Goal: Task Accomplishment & Management: Manage account settings

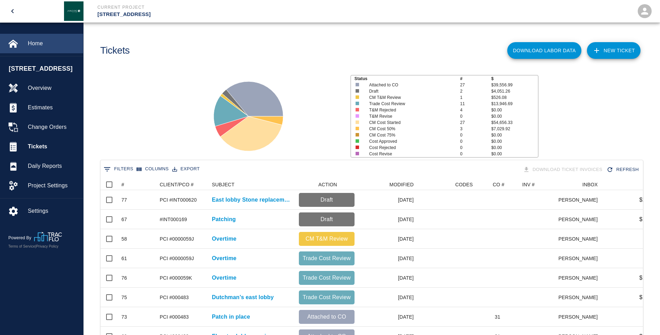
click at [38, 41] on span "Home" at bounding box center [53, 43] width 50 height 8
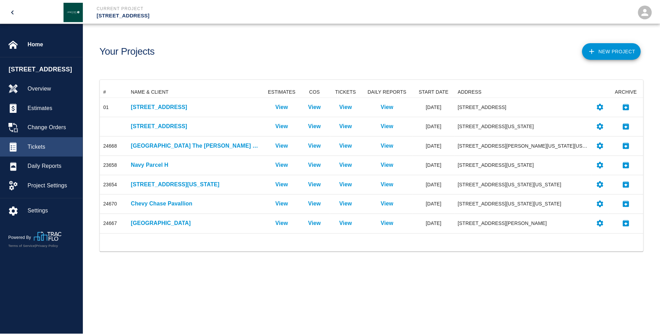
scroll to position [142, 543]
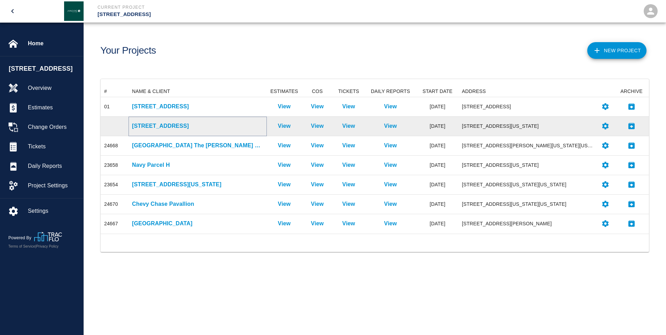
click at [146, 126] on p "[STREET_ADDRESS]" at bounding box center [197, 126] width 131 height 8
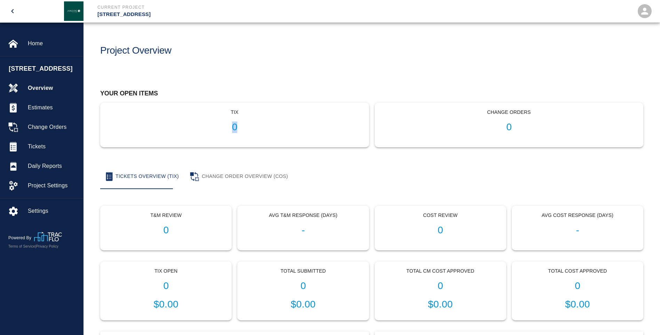
click at [146, 126] on h1 "0" at bounding box center [234, 126] width 257 height 11
click at [38, 146] on span "Tickets" at bounding box center [53, 146] width 50 height 8
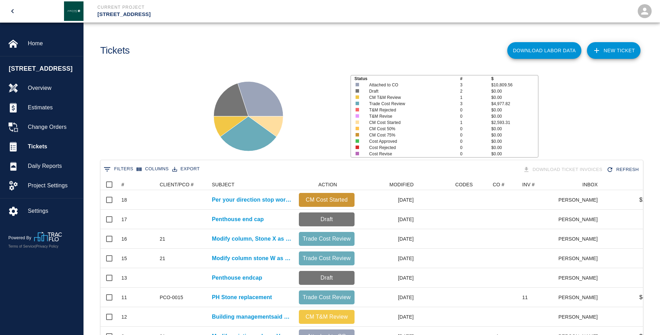
drag, startPoint x: 183, startPoint y: 54, endPoint x: 192, endPoint y: 54, distance: 8.4
click at [183, 54] on div "Tickets" at bounding box center [232, 48] width 275 height 28
click at [612, 83] on div "Status # $ Attached to CO 3 $10,809.56 Draft 2 $0.00 CM T&M Review 1 $0.00 Trad…" at bounding box center [369, 113] width 582 height 93
click at [33, 42] on span "Home" at bounding box center [53, 43] width 50 height 8
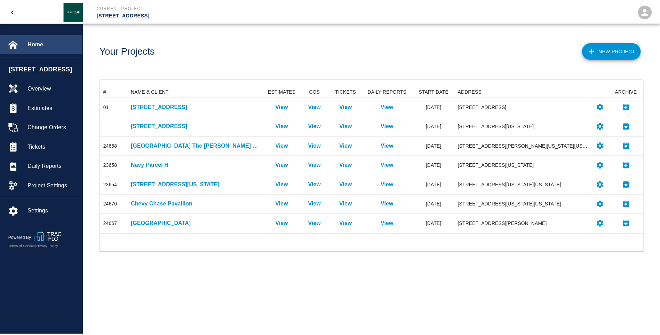
scroll to position [142, 543]
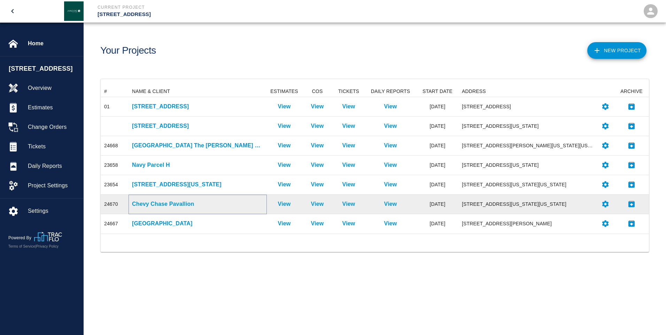
click at [170, 202] on p "Chevy Chase Pavallion" at bounding box center [197, 204] width 131 height 8
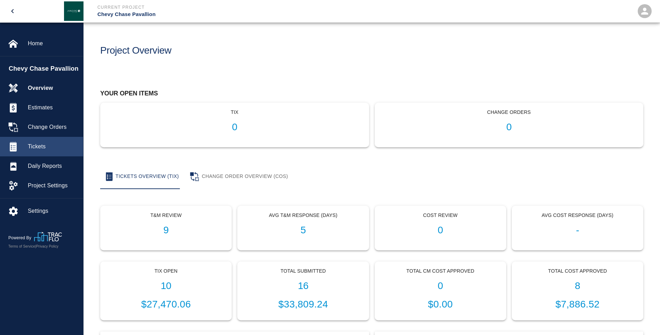
click at [43, 149] on span "Tickets" at bounding box center [53, 146] width 50 height 8
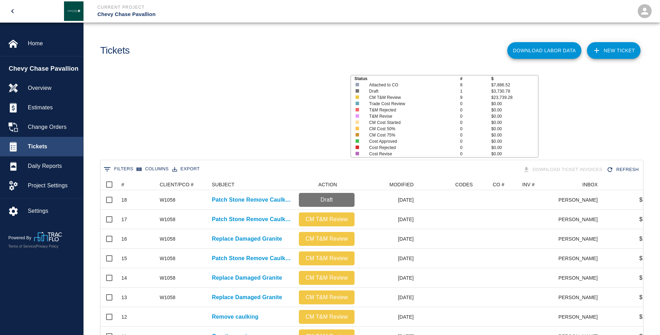
scroll to position [362, 537]
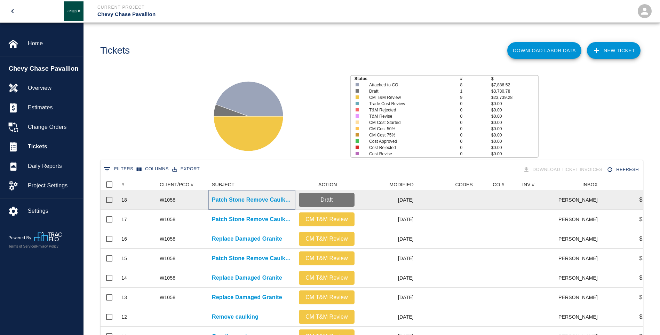
click at [220, 200] on p "Patch Stone Remove Caulking" at bounding box center [252, 200] width 80 height 8
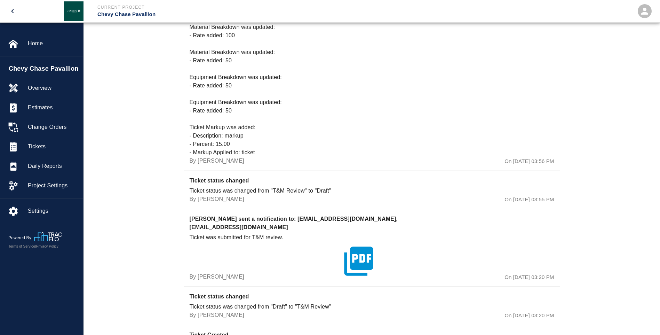
scroll to position [872, 0]
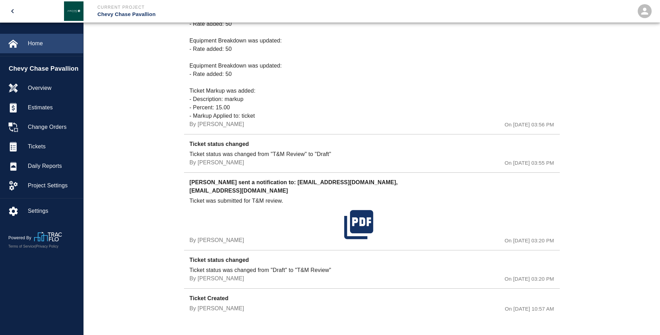
click at [37, 44] on span "Home" at bounding box center [53, 43] width 50 height 8
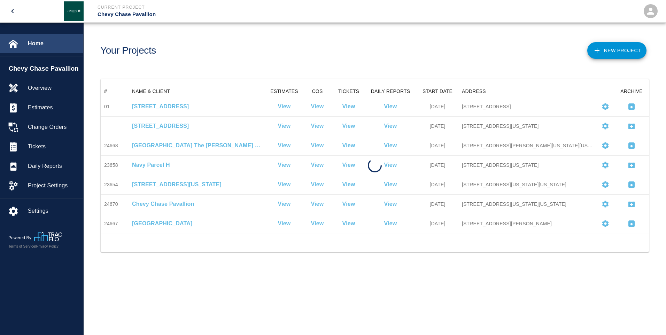
scroll to position [142, 543]
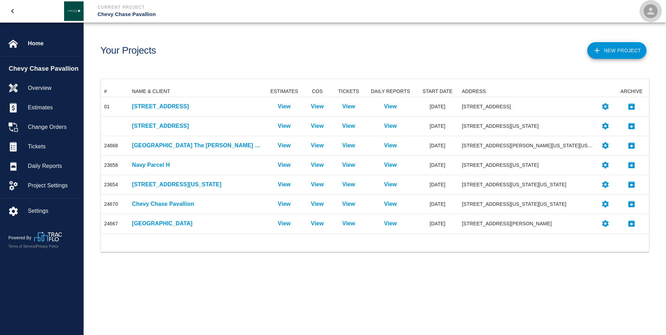
click at [652, 12] on icon "open" at bounding box center [650, 11] width 10 height 10
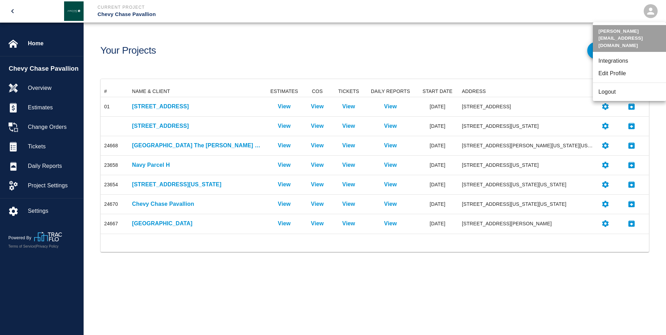
click at [606, 86] on li "Logout" at bounding box center [628, 92] width 73 height 13
